Goal: Task Accomplishment & Management: Complete application form

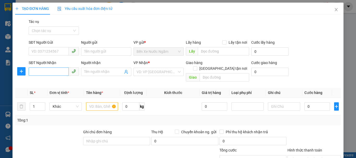
scroll to position [51, 0]
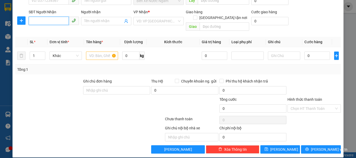
click at [52, 23] on input "SĐT Người Nhận" at bounding box center [49, 21] width 40 height 8
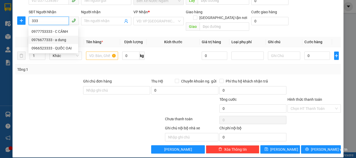
click at [51, 40] on div "0976677333 - a dung" at bounding box center [54, 40] width 44 height 6
type input "0976677333"
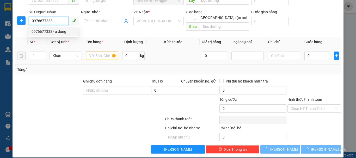
type input "a dung"
checkbox input "true"
type input "141 ha huy tap"
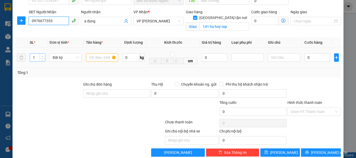
type input "0976677333"
click at [43, 57] on icon "up" at bounding box center [43, 56] width 2 height 1
click at [43, 57] on icon "up" at bounding box center [43, 57] width 2 height 2
click at [42, 57] on icon "up" at bounding box center [43, 57] width 2 height 2
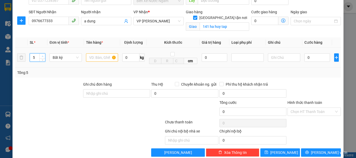
type input "6"
click at [42, 57] on icon "up" at bounding box center [43, 57] width 2 height 2
click at [105, 58] on input "text" at bounding box center [102, 57] width 32 height 8
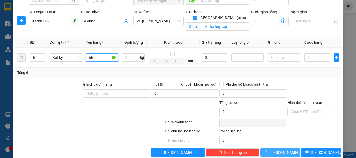
type input "6k"
click at [283, 152] on button "[PERSON_NAME]" at bounding box center [281, 153] width 40 height 8
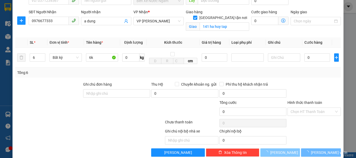
checkbox input "false"
type input "1"
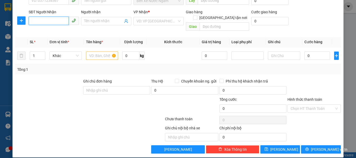
click at [54, 21] on input "SĐT Người Nhận" at bounding box center [49, 21] width 40 height 8
click at [44, 52] on span "Increase Value" at bounding box center [42, 54] width 6 height 5
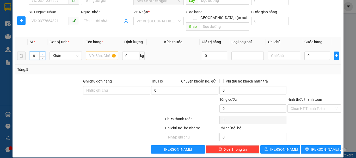
click at [44, 52] on span "Increase Value" at bounding box center [42, 54] width 6 height 5
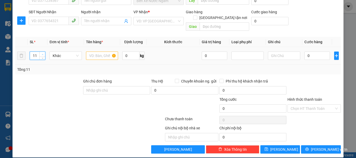
click at [44, 52] on span "Increase Value" at bounding box center [42, 54] width 6 height 5
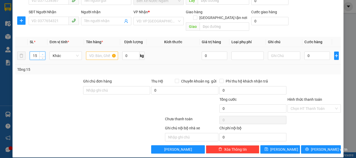
type input "16"
click at [44, 52] on span "Increase Value" at bounding box center [42, 54] width 6 height 5
click at [97, 52] on input "text" at bounding box center [102, 56] width 32 height 8
type input "15 can+1 thùng"
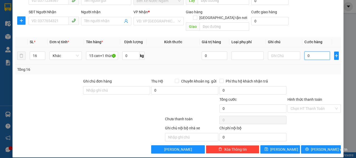
click at [305, 52] on input "0" at bounding box center [318, 56] width 26 height 8
type input "4"
type input "48"
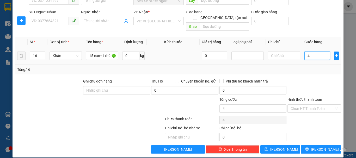
type input "48"
type input "480"
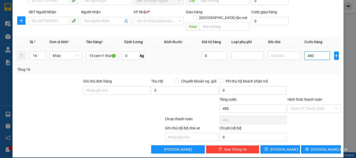
type input "4.800"
type input "48.000"
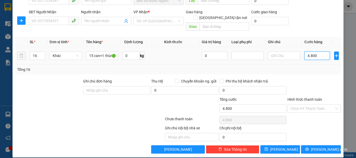
type input "48.000"
type input "480.000"
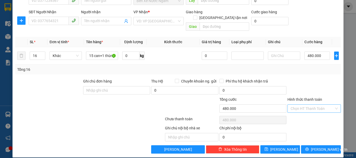
click at [298, 105] on input "Hình thức thanh toán" at bounding box center [313, 109] width 44 height 8
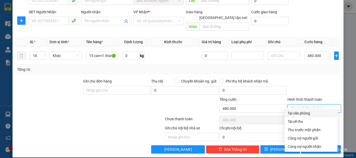
click at [305, 112] on div "Tại văn phòng" at bounding box center [311, 114] width 47 height 6
type input "0"
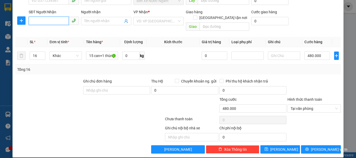
click at [62, 21] on input "SĐT Người Nhận" at bounding box center [49, 21] width 40 height 8
type input "4"
click at [51, 23] on input "SĐT Người Nhận" at bounding box center [49, 21] width 40 height 8
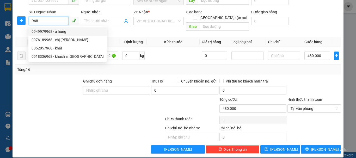
click at [54, 30] on div "0949979968 - a hùng" at bounding box center [68, 32] width 72 height 6
type input "0949979968"
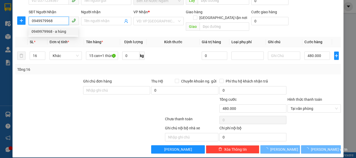
type input "a hùng"
type input "can lộc"
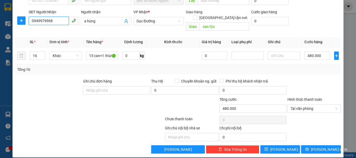
type input "0949979968"
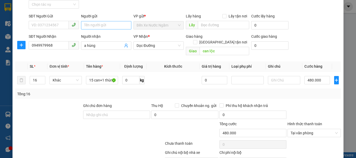
scroll to position [20, 0]
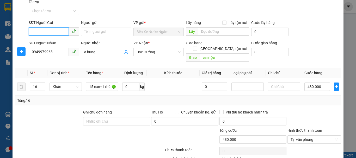
click at [50, 33] on input "SĐT Người Gửi" at bounding box center [49, 31] width 40 height 8
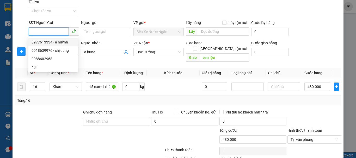
click at [48, 41] on div "0977613334 - a huỳnh" at bounding box center [54, 42] width 44 height 6
type input "0977613334"
type input "a huỳnh"
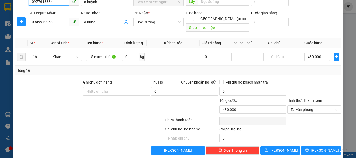
scroll to position [51, 0]
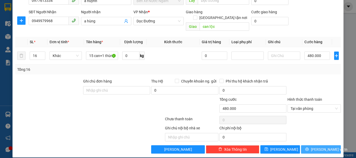
click at [304, 146] on button "[PERSON_NAME] và In" at bounding box center [321, 150] width 40 height 8
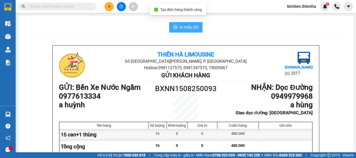
click at [192, 29] on span "In mẫu A5" at bounding box center [189, 27] width 19 height 7
